Goal: Task Accomplishment & Management: Use online tool/utility

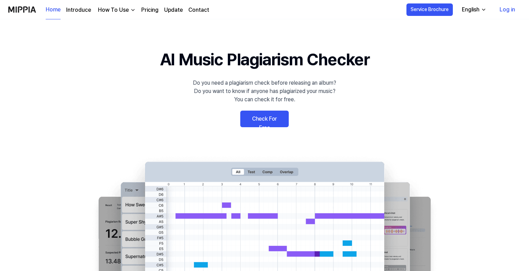
click at [273, 120] on link "Check For Free" at bounding box center [264, 119] width 48 height 17
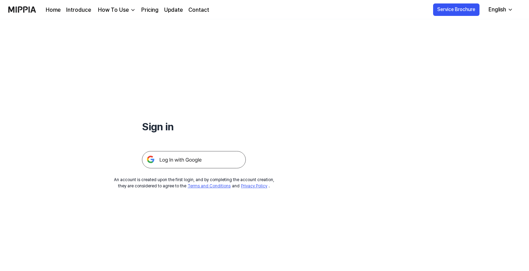
click at [188, 155] on img at bounding box center [194, 159] width 104 height 17
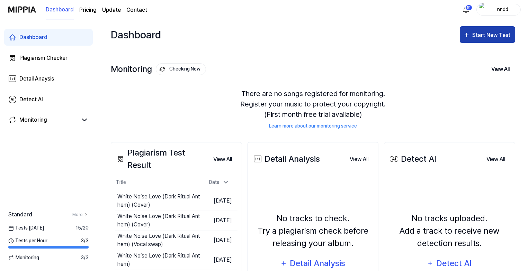
click at [468, 42] on button "Start New Test" at bounding box center [487, 34] width 55 height 17
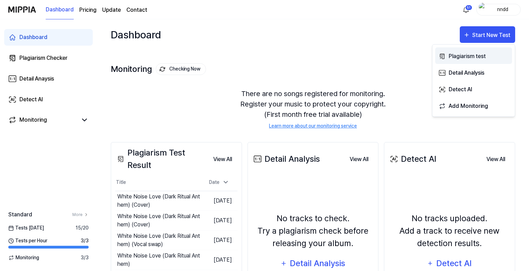
click at [467, 53] on div "Plagiarism test" at bounding box center [479, 56] width 60 height 9
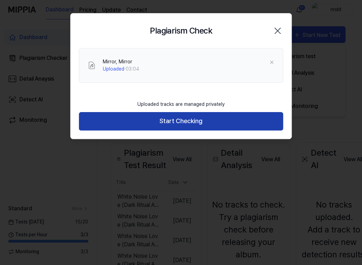
click at [208, 130] on button "Start Checking" at bounding box center [181, 121] width 204 height 18
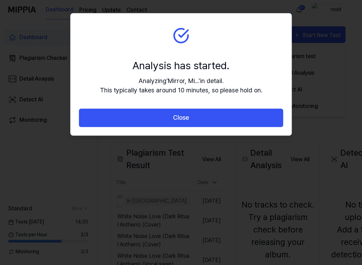
click at [208, 130] on div "Close" at bounding box center [181, 122] width 221 height 27
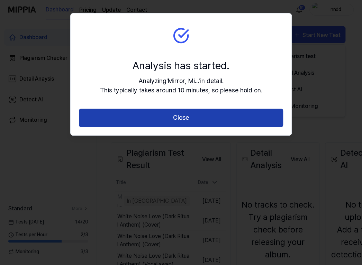
click at [201, 119] on button "Close" at bounding box center [181, 118] width 204 height 18
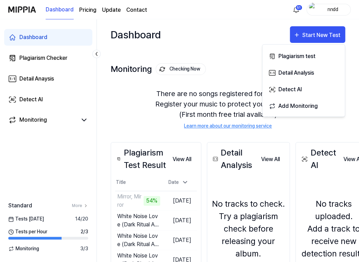
click at [266, 47] on button "Plagiarism test" at bounding box center [304, 55] width 77 height 17
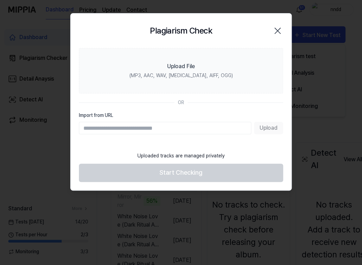
click at [274, 29] on icon "button" at bounding box center [277, 30] width 11 height 11
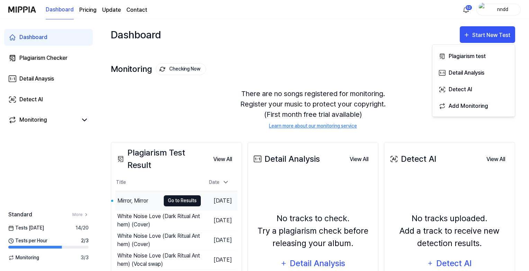
click at [185, 197] on button "Go to Results" at bounding box center [182, 201] width 37 height 11
